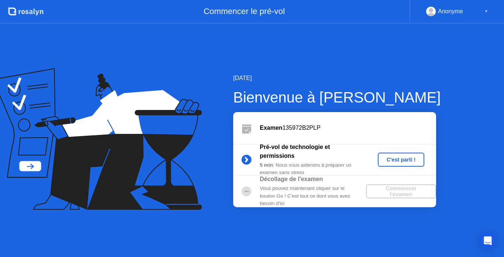
click at [402, 161] on div "C'est parti !" at bounding box center [401, 160] width 41 height 6
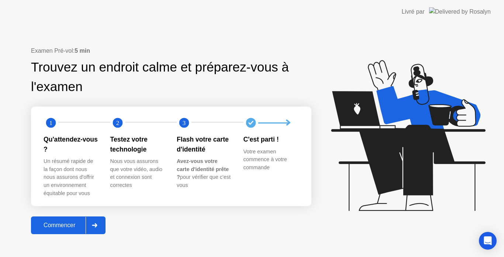
click at [65, 226] on div "Commencer" at bounding box center [59, 225] width 52 height 7
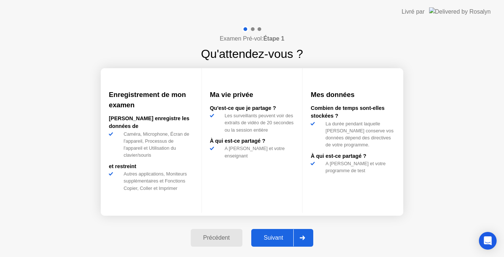
click at [272, 237] on div "Suivant" at bounding box center [273, 238] width 40 height 7
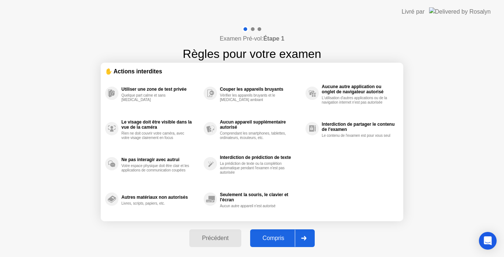
click at [273, 241] on div "Compris" at bounding box center [273, 238] width 42 height 7
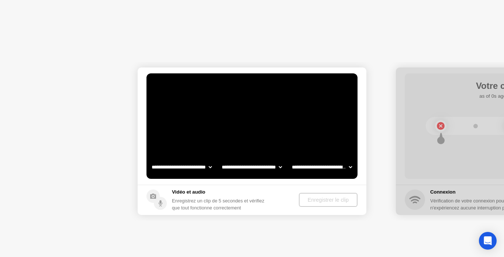
select select "**********"
select select "*******"
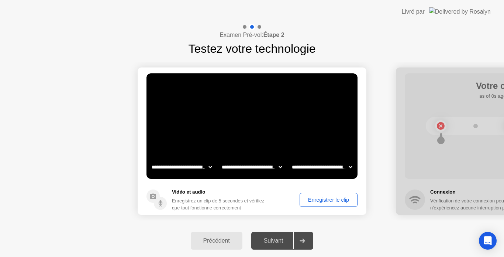
click at [316, 200] on div "Enregistrer le clip" at bounding box center [328, 200] width 53 height 6
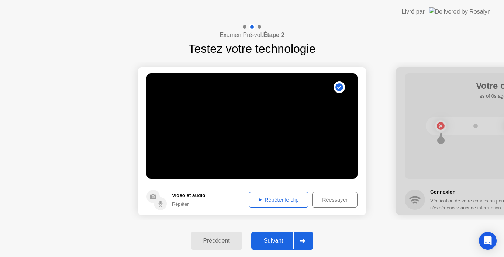
click at [278, 242] on div "Suivant" at bounding box center [273, 241] width 40 height 7
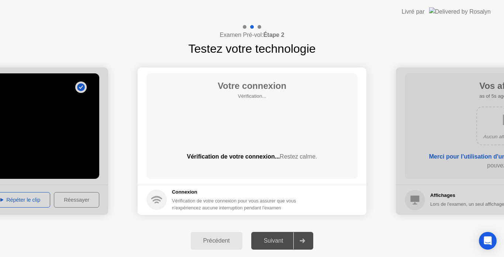
click at [278, 242] on div "Suivant" at bounding box center [273, 241] width 40 height 7
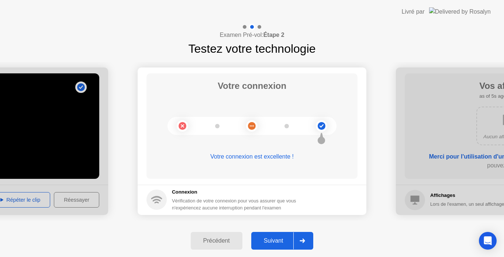
click at [277, 240] on div "Suivant" at bounding box center [273, 241] width 40 height 7
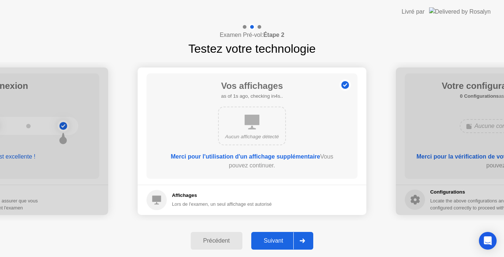
click at [277, 240] on div "Suivant" at bounding box center [273, 241] width 40 height 7
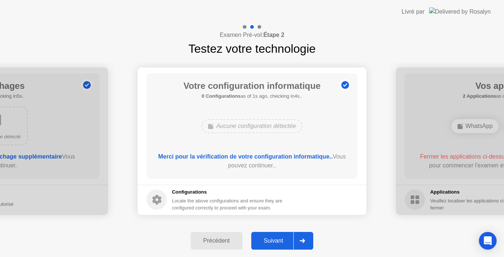
click at [277, 240] on div "Suivant" at bounding box center [273, 241] width 40 height 7
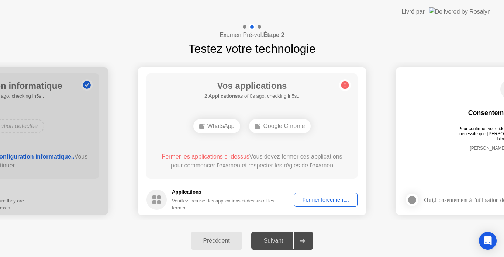
click at [329, 197] on div "Fermer forcément..." at bounding box center [326, 200] width 58 height 6
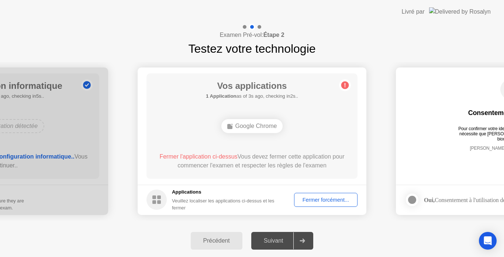
click at [319, 197] on div "Fermer forcément..." at bounding box center [326, 200] width 58 height 6
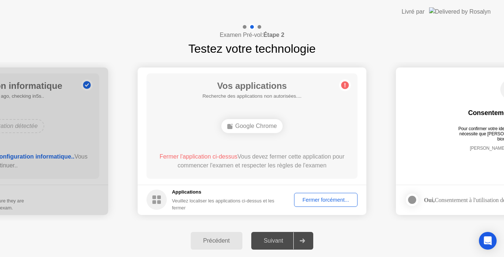
click at [224, 236] on button "Précédent" at bounding box center [217, 241] width 52 height 18
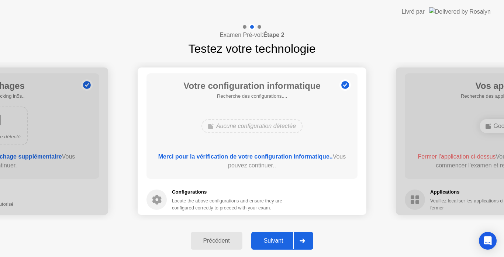
click at [223, 239] on div "Précédent" at bounding box center [216, 241] width 47 height 7
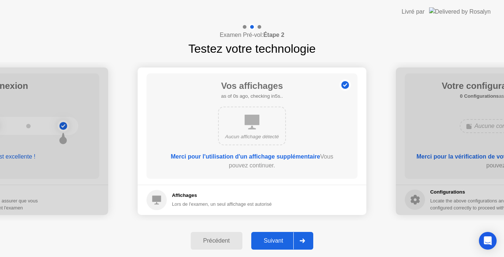
click at [223, 239] on div "Précédent" at bounding box center [216, 241] width 47 height 7
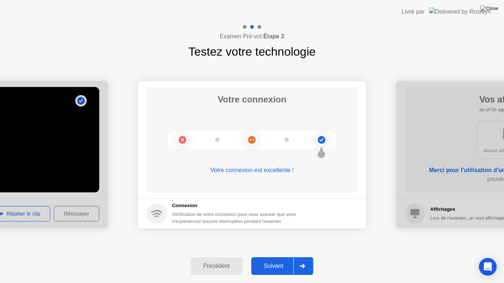
click at [223, 247] on div "**********" at bounding box center [252, 154] width 504 height 189
click at [215, 257] on div "Précédent" at bounding box center [216, 266] width 47 height 7
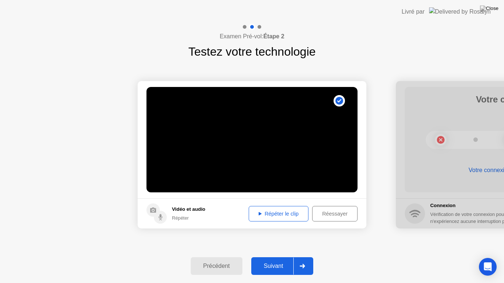
click at [337, 213] on div "Réessayer" at bounding box center [335, 214] width 40 height 6
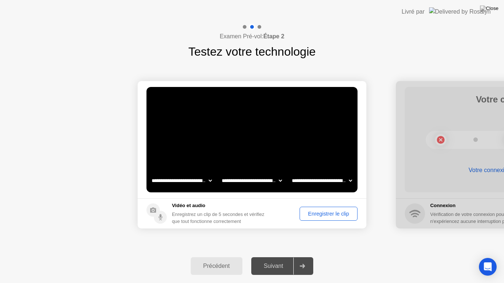
click at [215, 257] on div "Précédent" at bounding box center [216, 266] width 47 height 7
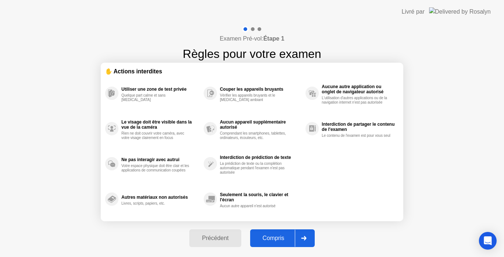
click at [277, 246] on button "Compris" at bounding box center [282, 238] width 65 height 18
select select "**********"
select select "*******"
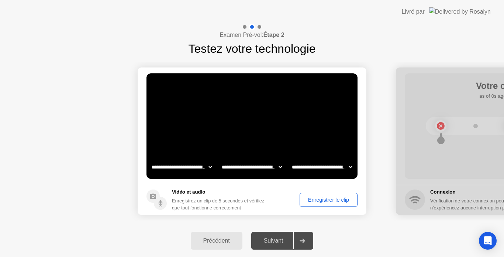
click at [282, 239] on div "Suivant" at bounding box center [273, 241] width 40 height 7
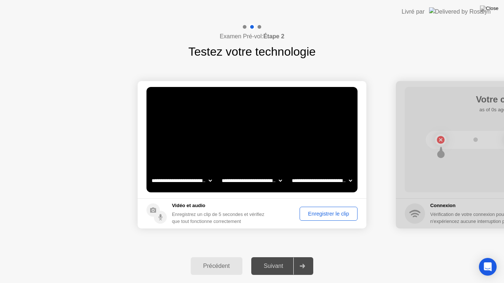
click at [342, 217] on div "Enregistrer le clip" at bounding box center [328, 214] width 53 height 6
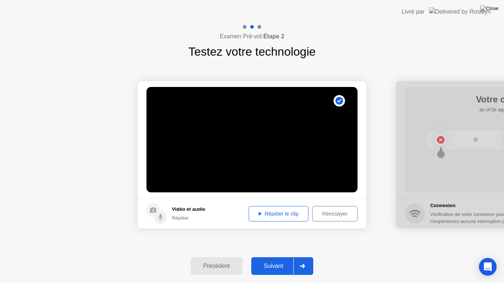
click at [279, 257] on div "Suivant" at bounding box center [273, 266] width 40 height 7
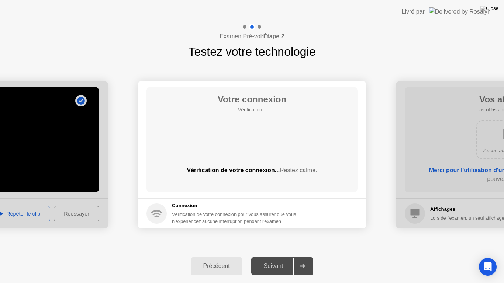
click at [287, 257] on div "Suivant" at bounding box center [273, 266] width 40 height 7
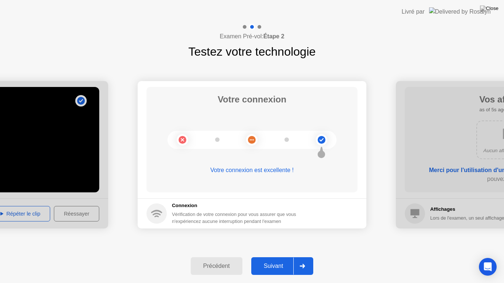
click at [274, 255] on div "Précédent Suivant" at bounding box center [252, 266] width 504 height 34
click at [274, 257] on div "Suivant" at bounding box center [273, 266] width 40 height 7
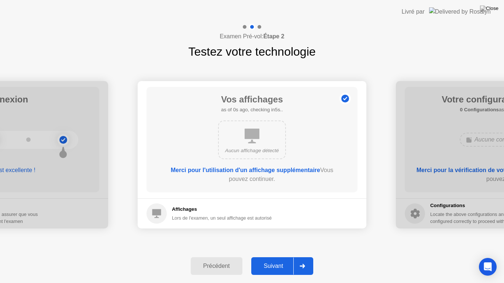
click at [289, 257] on div "Suivant" at bounding box center [273, 266] width 40 height 7
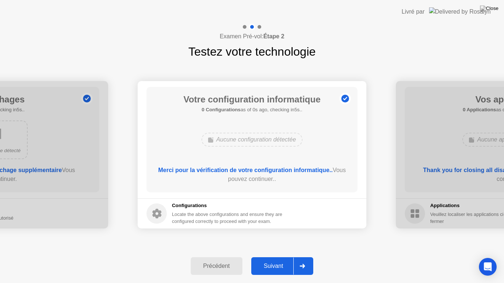
click at [285, 257] on div "Suivant" at bounding box center [273, 266] width 40 height 7
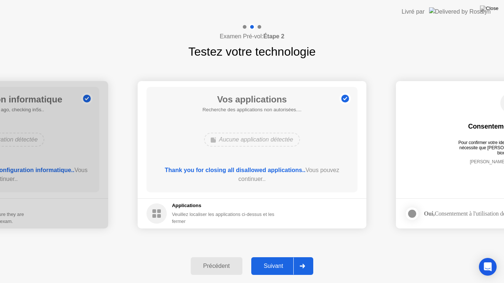
click at [285, 257] on div "Suivant" at bounding box center [273, 266] width 40 height 7
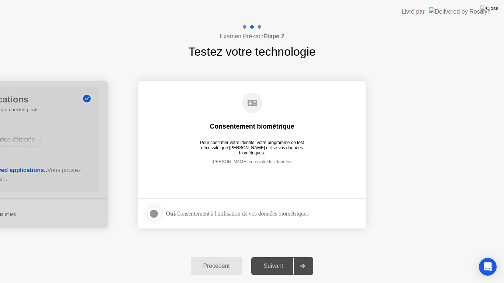
click at [152, 218] on div at bounding box center [153, 213] width 9 height 9
click at [277, 257] on div "Suivant" at bounding box center [273, 266] width 40 height 7
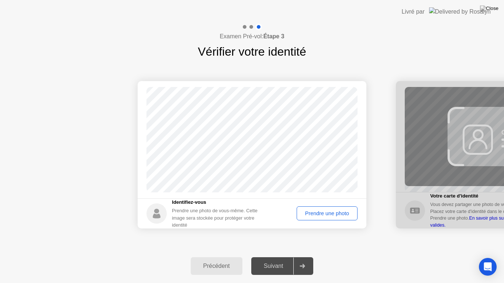
click at [339, 213] on div "Prendre une photo" at bounding box center [327, 214] width 56 height 6
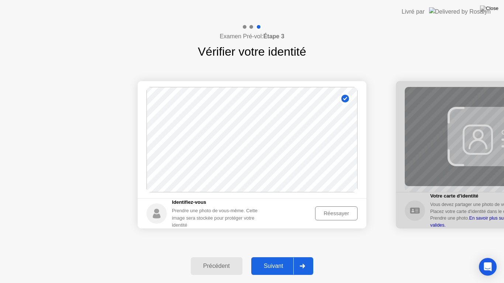
click at [282, 257] on div "Suivant" at bounding box center [273, 266] width 40 height 7
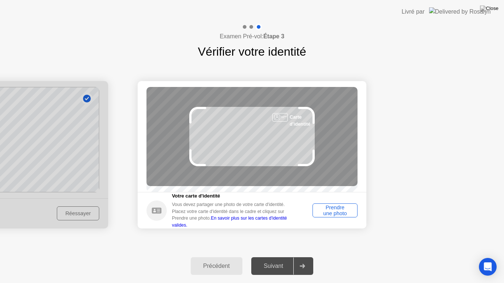
click at [338, 215] on div "Prendre une photo" at bounding box center [335, 211] width 40 height 12
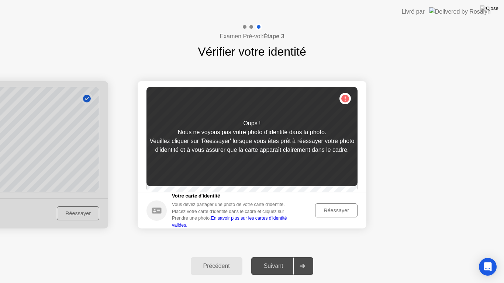
click at [213, 257] on button "Précédent" at bounding box center [217, 266] width 52 height 18
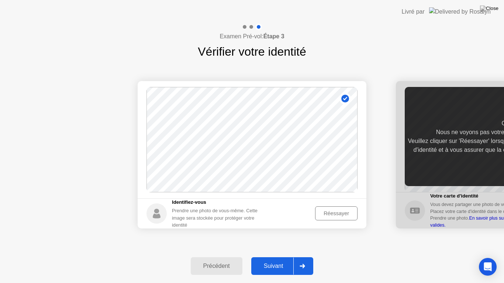
click at [228, 257] on div "Précédent" at bounding box center [216, 266] width 47 height 7
select select "**********"
select select "*******"
